Goal: Obtain resource: Obtain resource

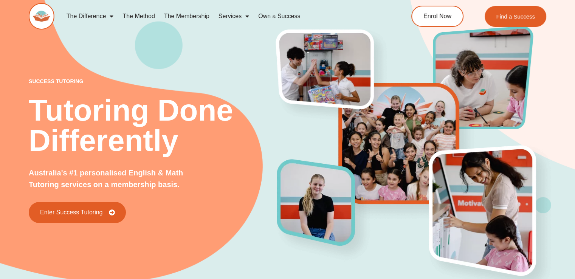
click at [30, 53] on div "success tutoring Tutoring Done Differently Australia's #1 personalised English …" at bounding box center [288, 138] width 518 height 333
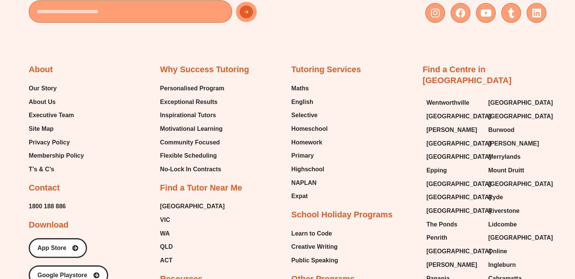
scroll to position [3175, 0]
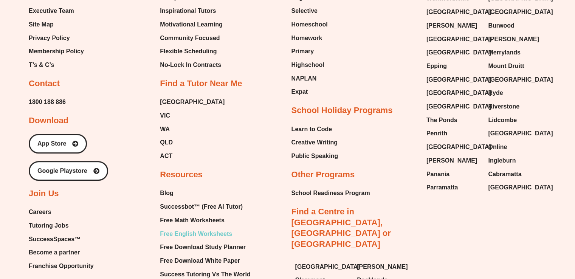
click at [207, 228] on span "Free English Worksheets" at bounding box center [196, 233] width 72 height 11
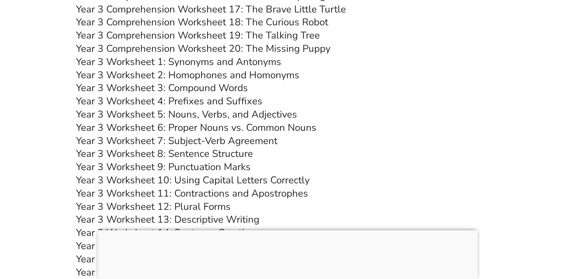
scroll to position [2631, 0]
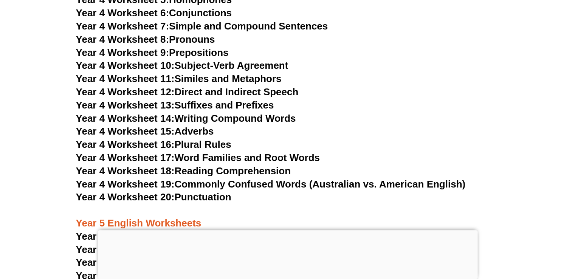
scroll to position [3274, 0]
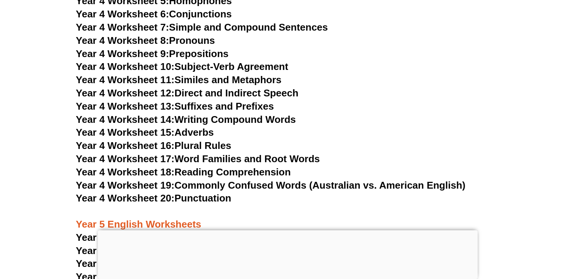
click at [182, 110] on link "Year 4 Worksheet 13: Suffixes and Prefixes" at bounding box center [175, 106] width 198 height 11
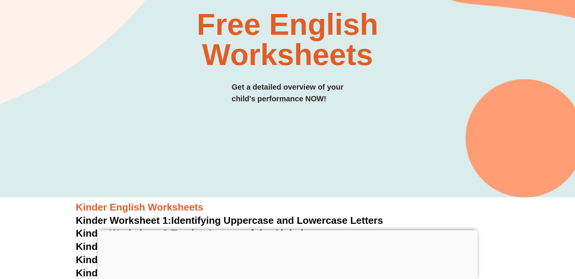
scroll to position [0, 0]
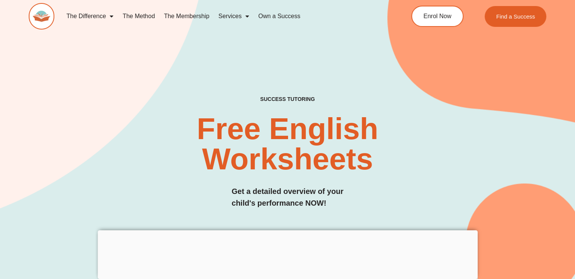
click at [41, 20] on img at bounding box center [42, 16] width 26 height 26
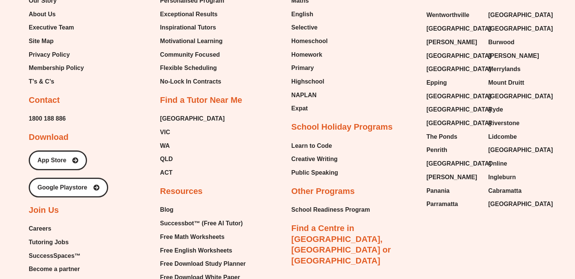
scroll to position [3160, 0]
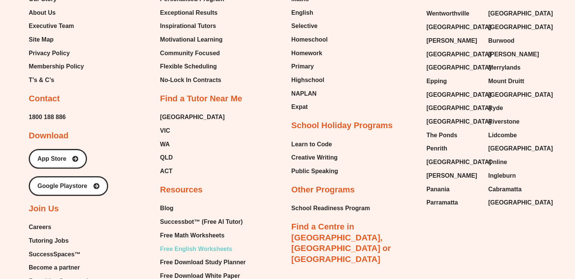
click at [206, 243] on span "Free English Worksheets" at bounding box center [196, 248] width 72 height 11
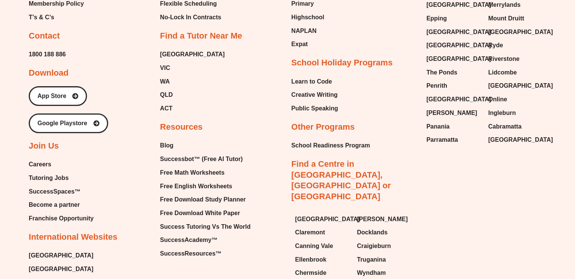
scroll to position [3236, 0]
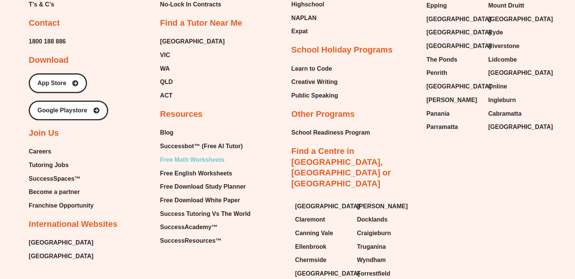
click at [186, 154] on span "Free Math Worksheets" at bounding box center [192, 159] width 64 height 11
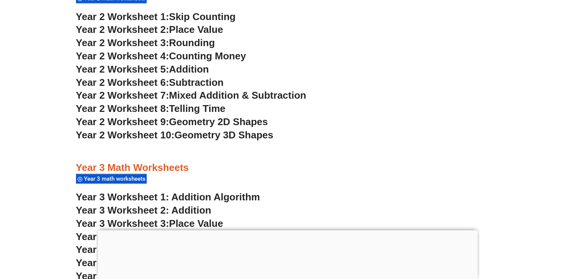
scroll to position [953, 0]
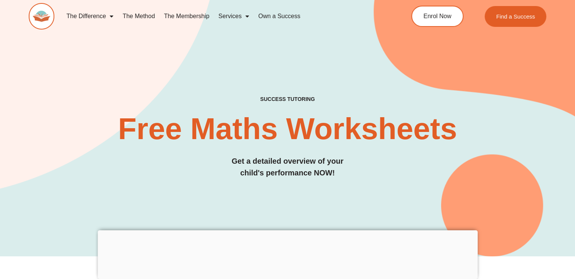
click at [41, 23] on img at bounding box center [42, 16] width 26 height 26
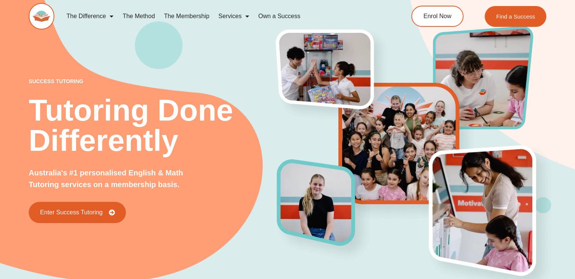
click at [17, 52] on div "success tutoring Tutoring Done Differently Australia's #1 personalised English …" at bounding box center [287, 138] width 575 height 333
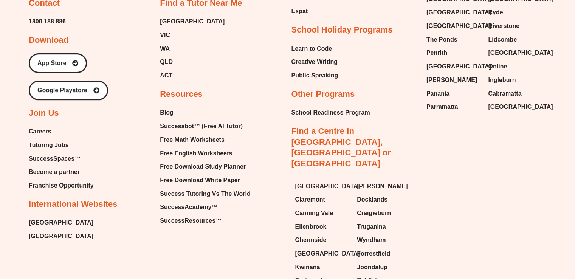
scroll to position [3293, 0]
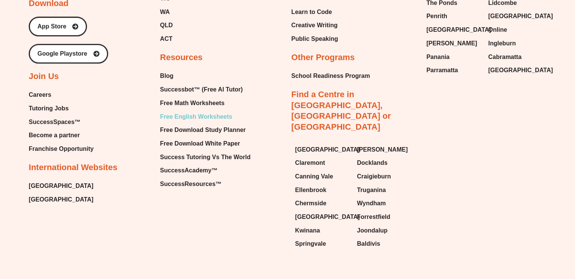
click at [211, 111] on span "Free English Worksheets" at bounding box center [196, 116] width 72 height 11
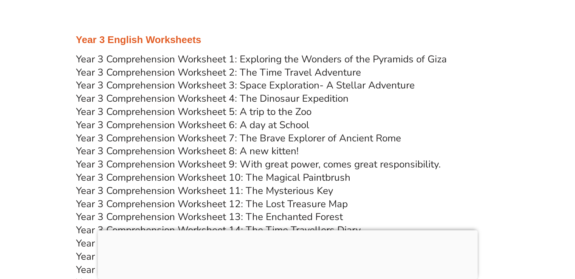
scroll to position [2359, 0]
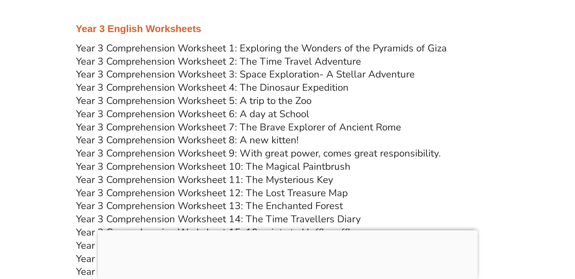
click at [242, 49] on link "Year 3 Comprehension Worksheet 1: Exploring the Wonders of the Pyramids of Giza" at bounding box center [261, 48] width 371 height 13
